Goal: Navigation & Orientation: Find specific page/section

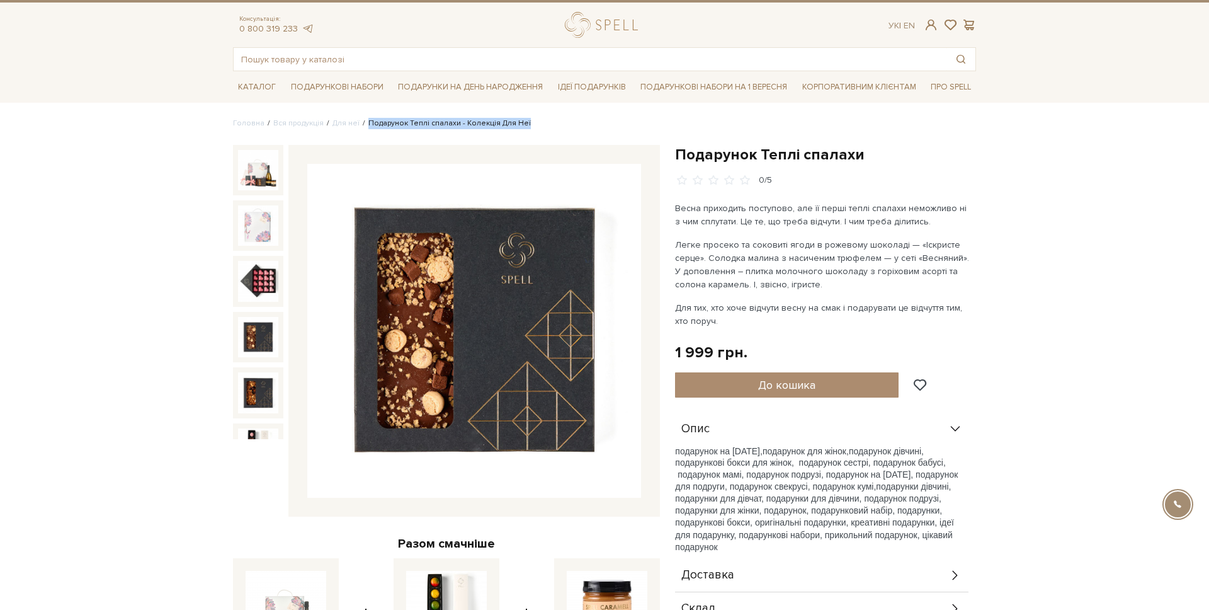
scroll to position [96, 0]
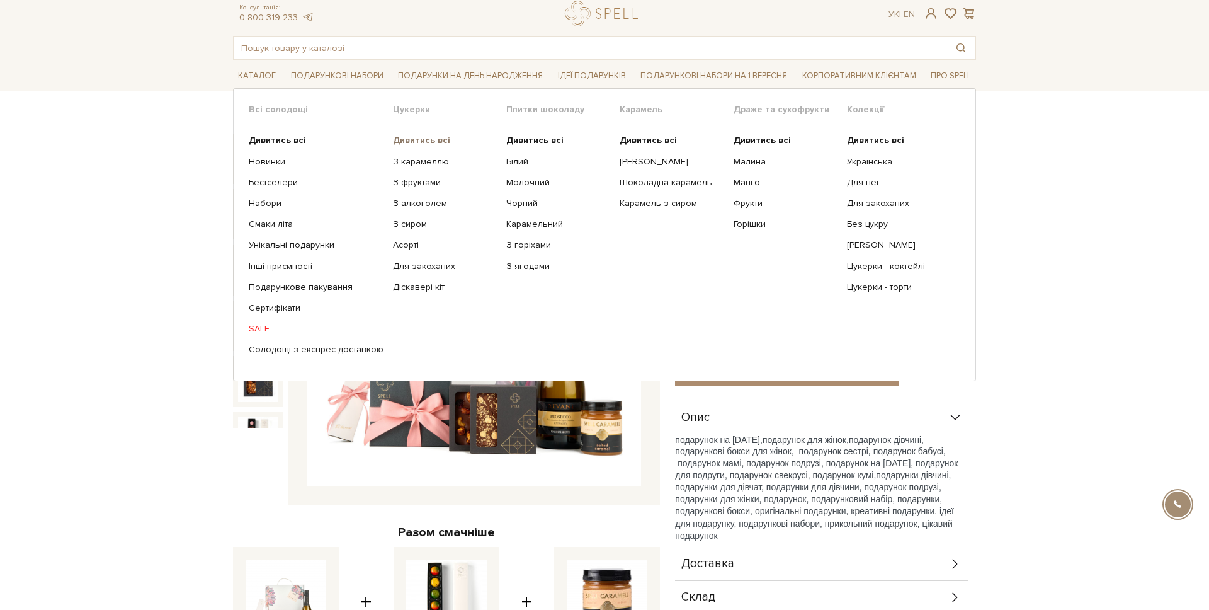
click at [405, 141] on b "Дивитись всі" at bounding box center [421, 140] width 57 height 11
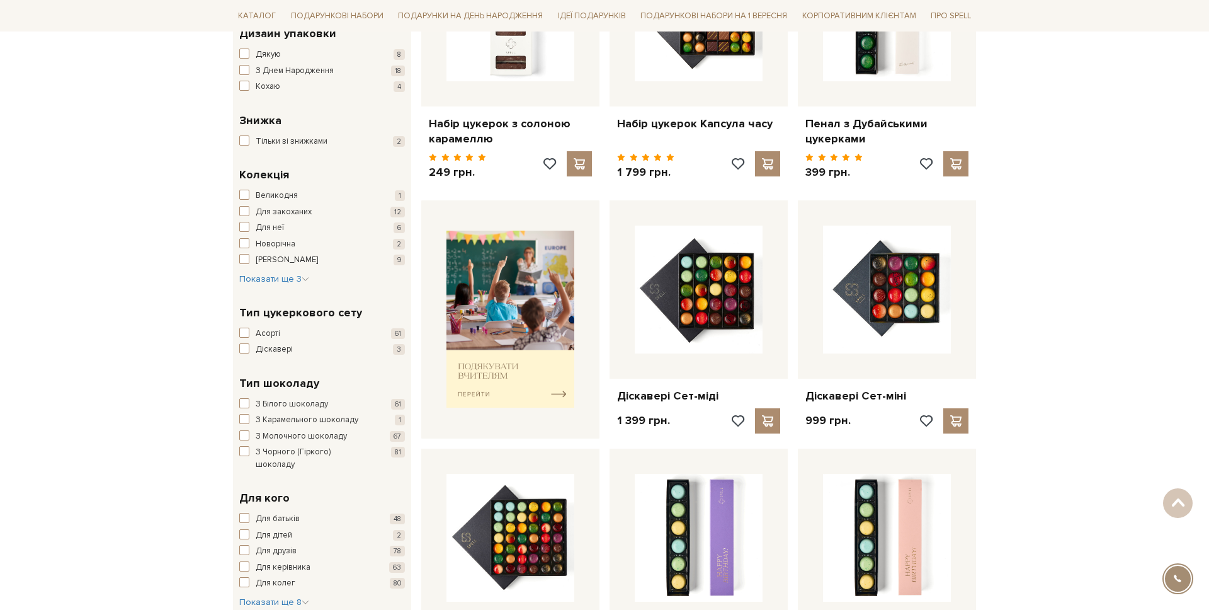
scroll to position [319, 0]
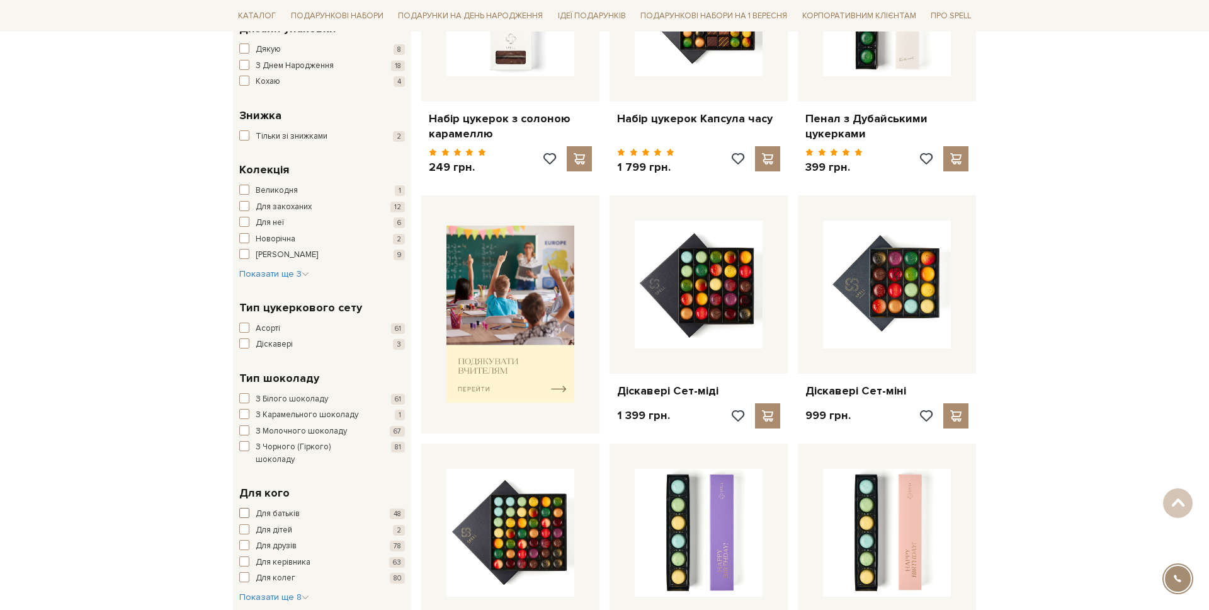
click at [241, 508] on span "button" at bounding box center [244, 513] width 10 height 10
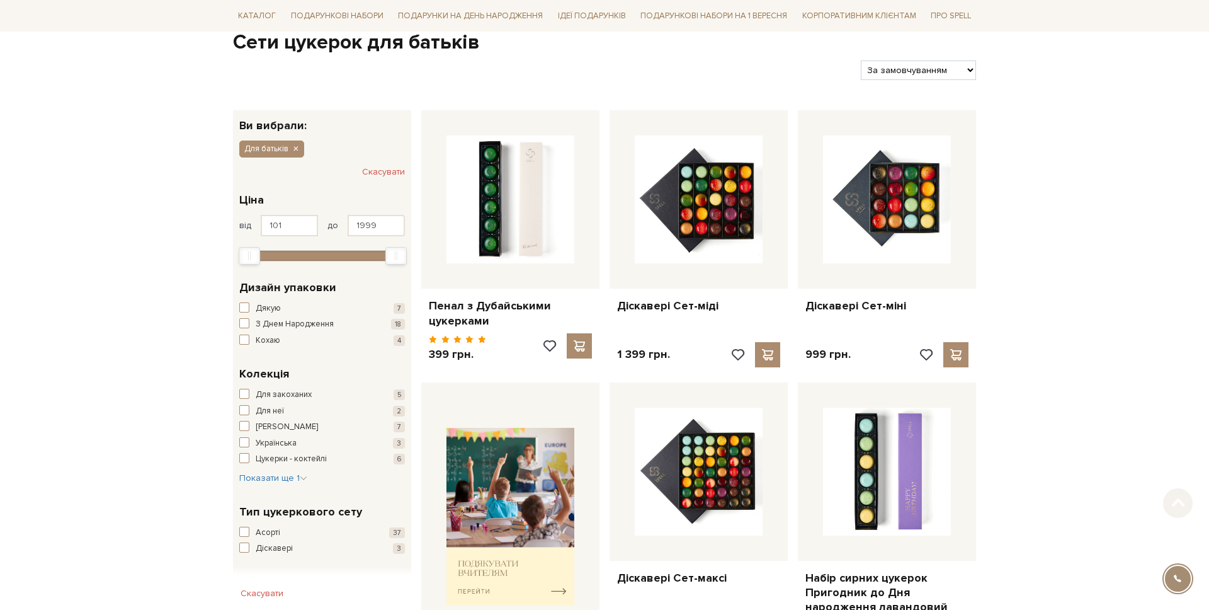
scroll to position [324, 0]
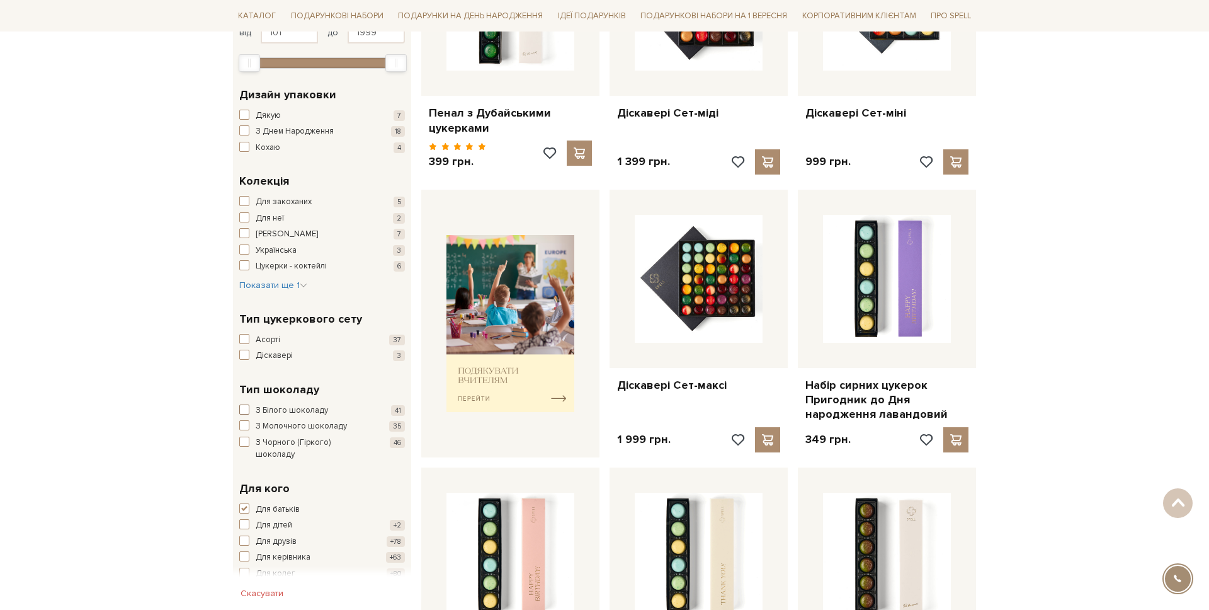
click at [249, 411] on span "button" at bounding box center [244, 409] width 10 height 10
